Goal: Information Seeking & Learning: Learn about a topic

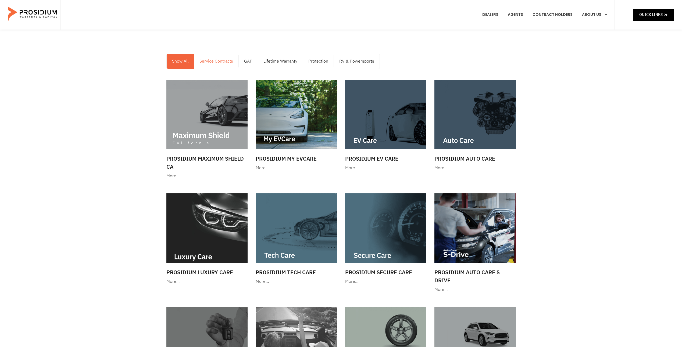
click at [214, 62] on link "Service Contracts" at bounding box center [216, 61] width 44 height 15
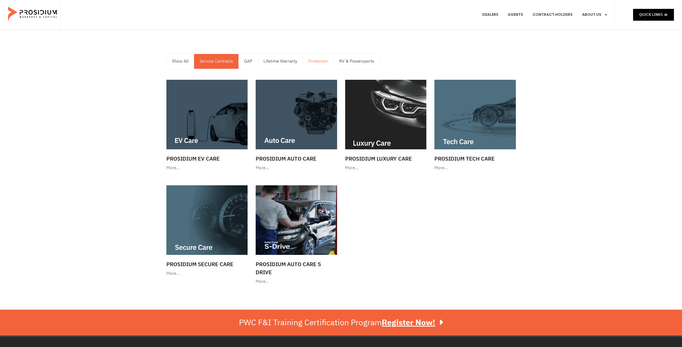
click at [326, 67] on link "Protection" at bounding box center [318, 61] width 31 height 15
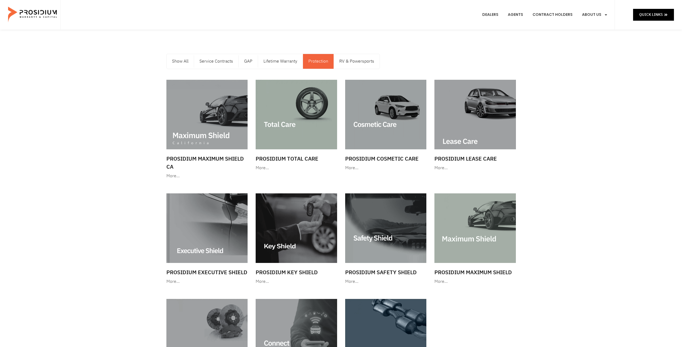
click at [137, 92] on div "Show All Service Contracts GAP Lifetime Warranty Protection RV & Powersports Sh…" at bounding box center [341, 227] width 682 height 394
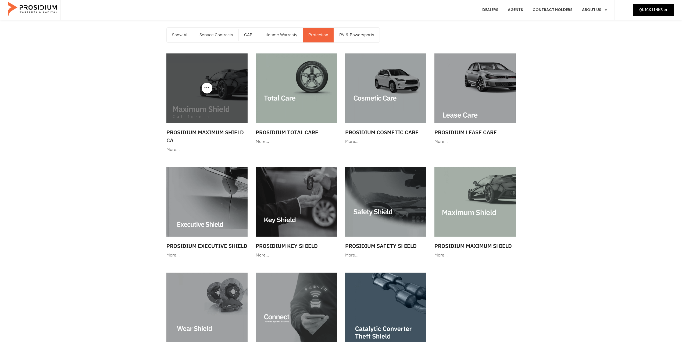
scroll to position [27, 0]
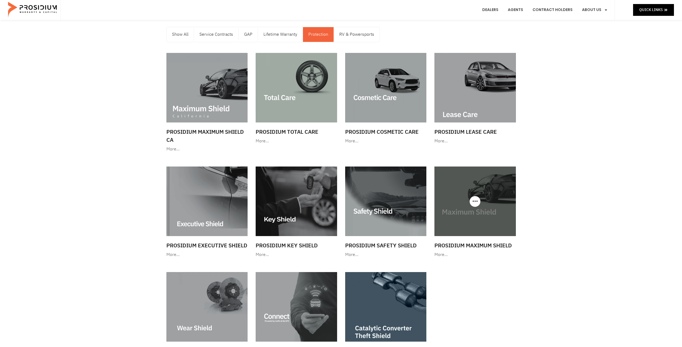
click at [468, 194] on img at bounding box center [474, 202] width 81 height 70
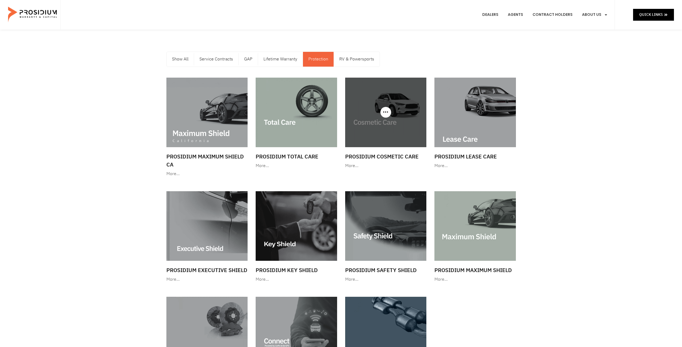
scroll to position [0, 0]
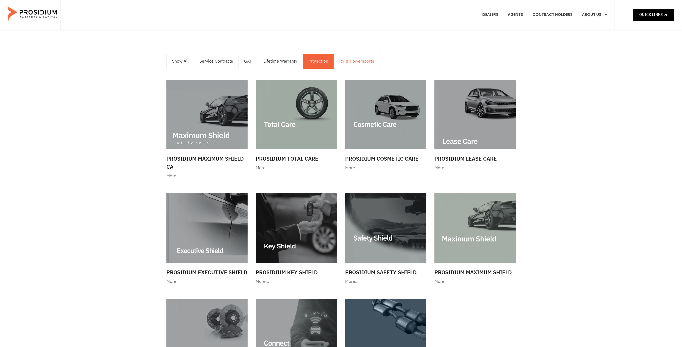
click at [347, 58] on link "RV & Powersports" at bounding box center [357, 61] width 46 height 15
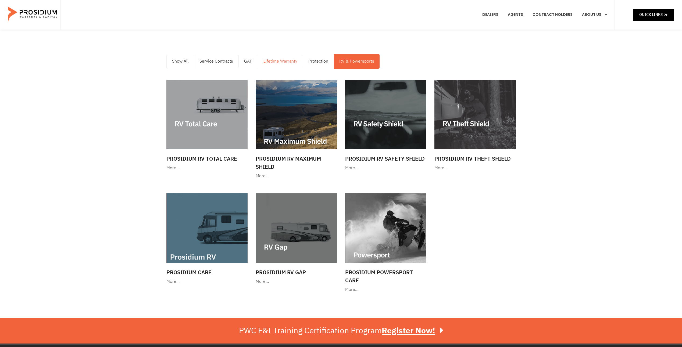
click at [280, 63] on link "Lifetime Warranty" at bounding box center [280, 61] width 45 height 15
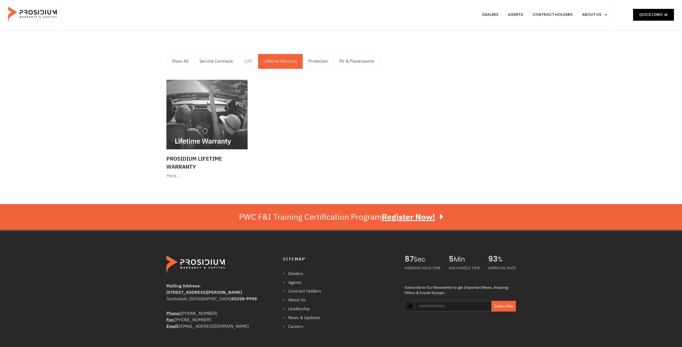
click at [241, 59] on link "GAP" at bounding box center [248, 61] width 19 height 15
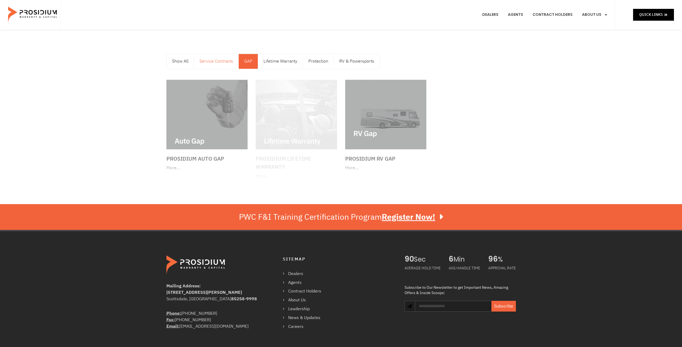
click at [228, 60] on link "Service Contracts" at bounding box center [216, 61] width 44 height 15
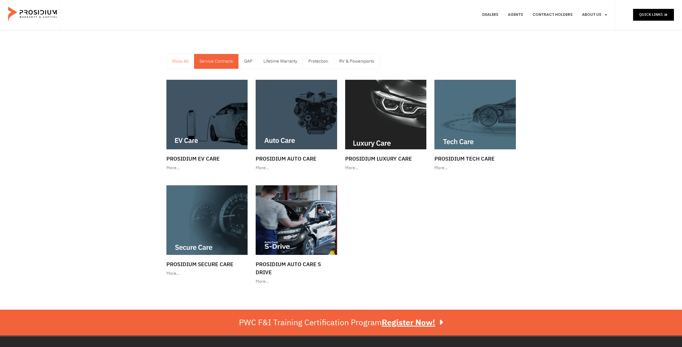
click at [187, 62] on link "Show All" at bounding box center [180, 61] width 27 height 15
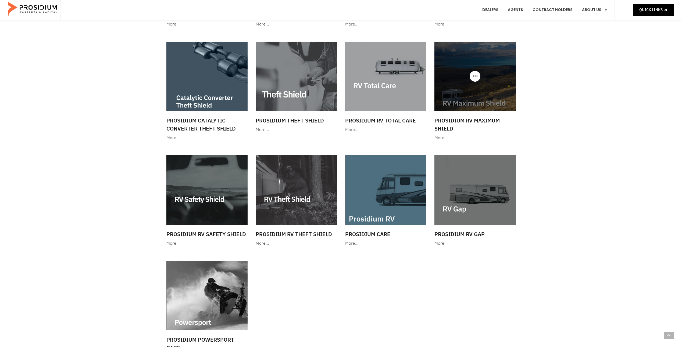
scroll to position [591, 0]
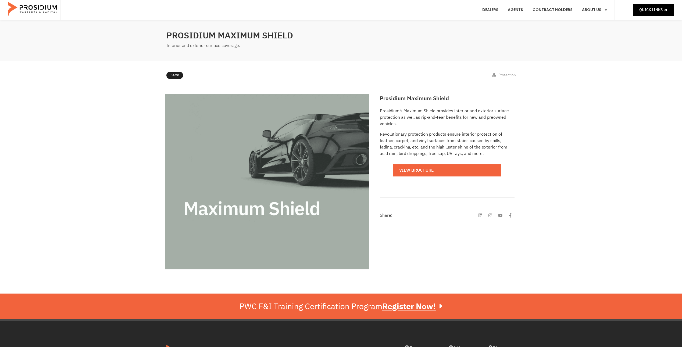
scroll to position [27, 0]
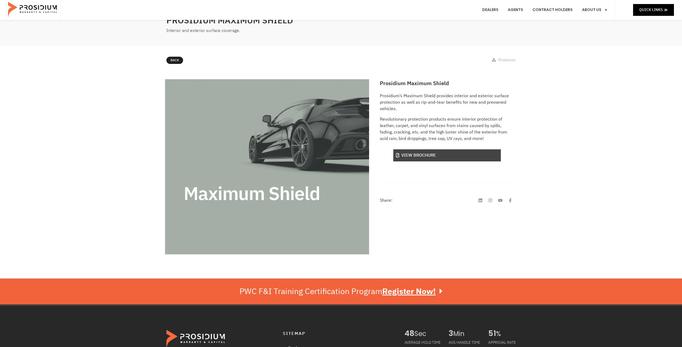
click at [438, 157] on link "View Brochure" at bounding box center [446, 155] width 107 height 12
